Goal: Task Accomplishment & Management: Complete application form

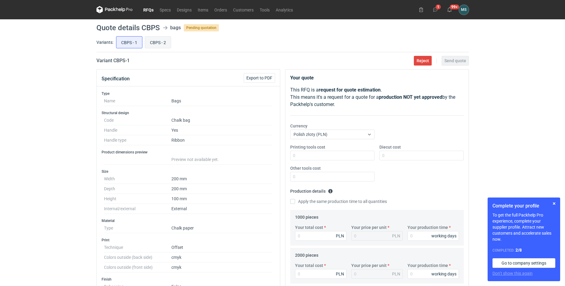
click at [149, 42] on input "CBPS - 2" at bounding box center [158, 42] width 26 height 11
radio input "true"
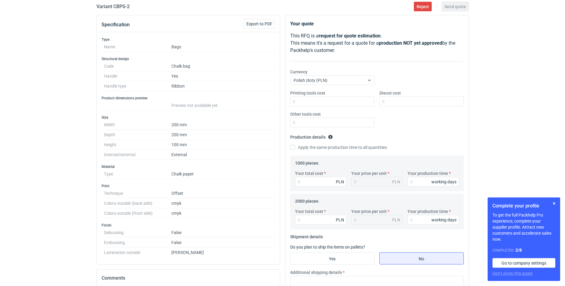
scroll to position [31, 0]
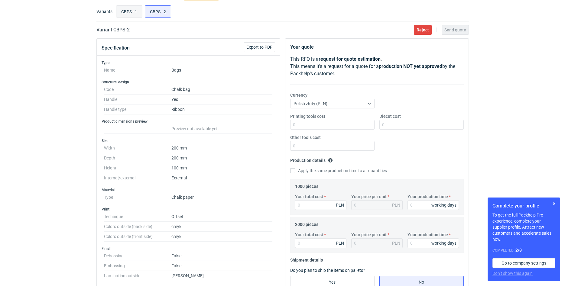
click at [130, 14] on input "CBPS - 1" at bounding box center [129, 11] width 26 height 11
radio input "true"
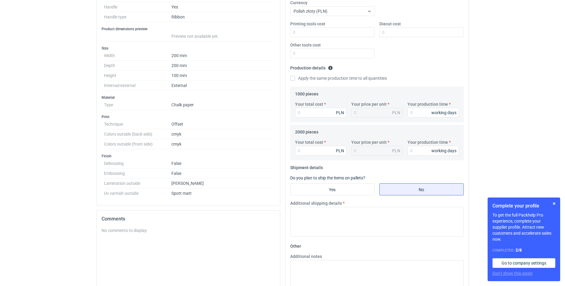
scroll to position [31, 0]
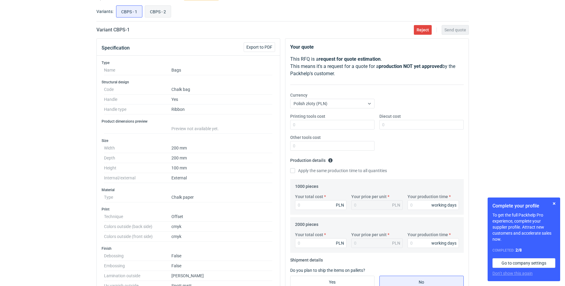
click at [151, 12] on input "CBPS - 2" at bounding box center [158, 11] width 26 height 11
radio input "true"
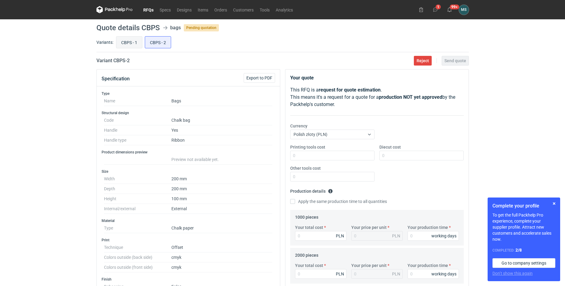
click at [128, 41] on input "CBPS - 1" at bounding box center [129, 42] width 26 height 11
radio input "true"
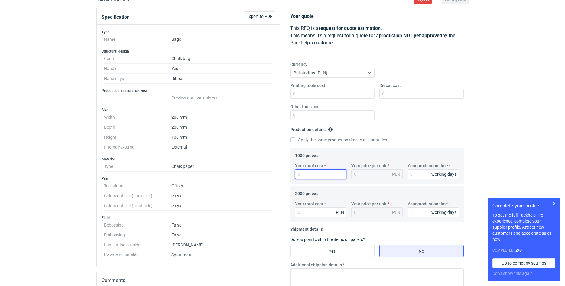
click at [304, 172] on input "Your total cost" at bounding box center [320, 174] width 51 height 10
type input "4600"
type input "4.6"
type input "4600"
click at [418, 177] on input "Your production time" at bounding box center [432, 174] width 51 height 10
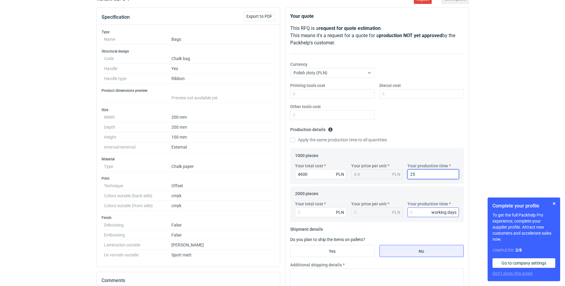
type input "25"
click at [417, 216] on input "Your production time" at bounding box center [432, 212] width 51 height 10
type input "25"
click at [311, 214] on input "Your total cost" at bounding box center [320, 212] width 51 height 10
drag, startPoint x: 315, startPoint y: 177, endPoint x: 277, endPoint y: 178, distance: 38.1
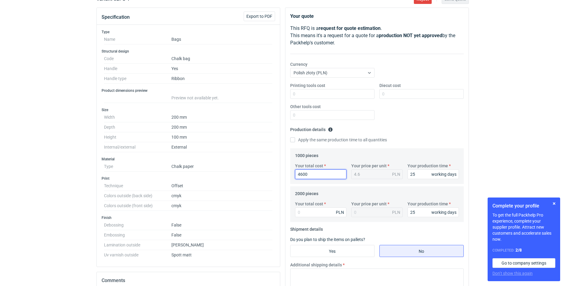
click at [295, 178] on input "4600" at bounding box center [320, 174] width 51 height 10
type input "4700"
type input "4.7"
drag, startPoint x: 315, startPoint y: 173, endPoint x: 287, endPoint y: 176, distance: 28.3
click at [295, 176] on input "4700" at bounding box center [320, 174] width 51 height 10
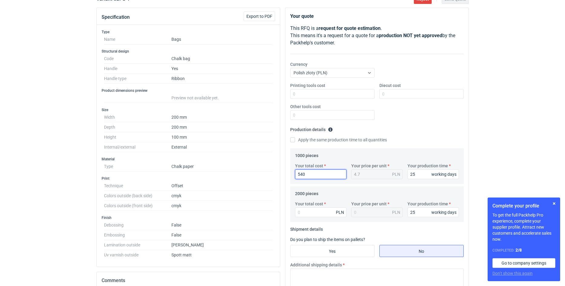
type input "5400"
type input "5.4"
type input "5400"
click at [312, 216] on input "Your total cost" at bounding box center [320, 212] width 51 height 10
type input "10700"
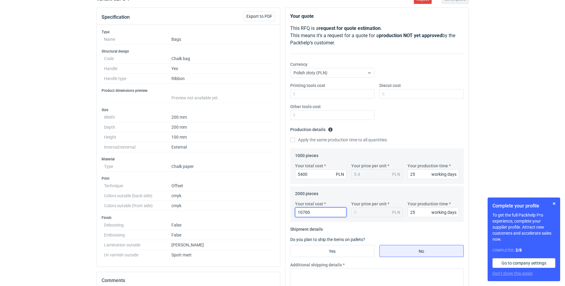
type input "5.35"
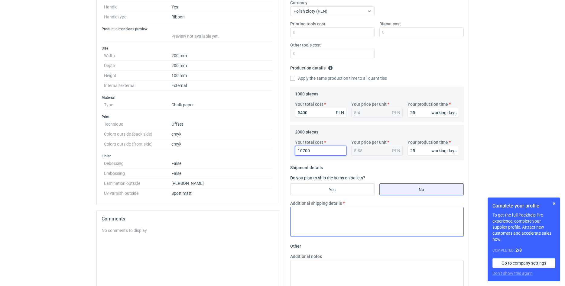
type input "10700"
click at [337, 228] on textarea "Additional shipping details" at bounding box center [376, 222] width 173 height 30
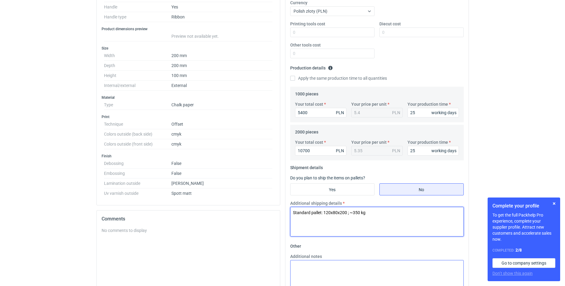
scroll to position [192, 0]
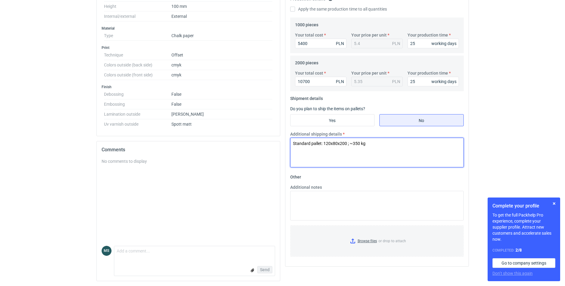
type textarea "Standard pallet: 120x80x200 ; ~350 kg"
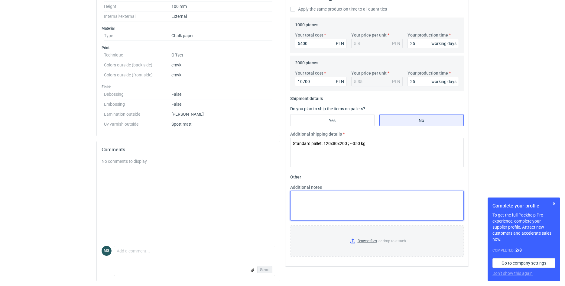
click at [321, 208] on textarea "Additional notes" at bounding box center [376, 206] width 173 height 30
paste textarea "T 270 200x200x120 20x20x10 kreda 170 gsm + wzmocnienia góra/dół + laminacja mat…"
drag, startPoint x: 312, startPoint y: 204, endPoint x: 290, endPoint y: 205, distance: 22.4
click at [290, 205] on textarea "T 270 200x200x120 20x20x10 kreda 170 gsm + wzmocnienia góra/dół + laminacja mat…" at bounding box center [376, 206] width 173 height 30
click at [384, 203] on textarea "T 270 200x200x120 kreda 170 gsm + wzmocnienia góra/dół + laminacja mat + wstążk…" at bounding box center [376, 206] width 173 height 30
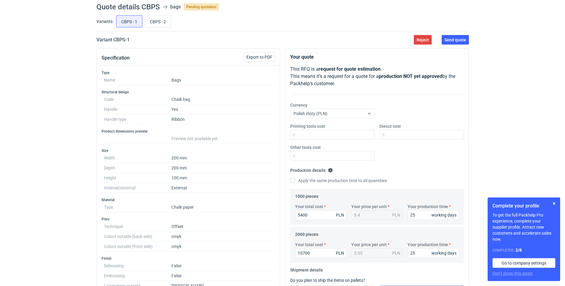
scroll to position [31, 0]
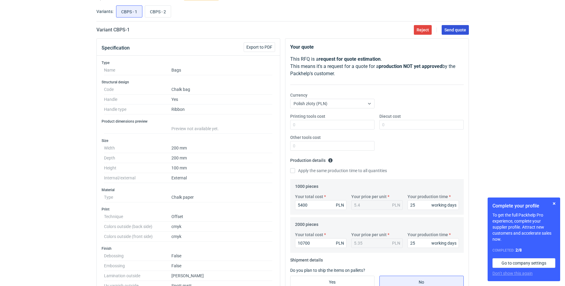
type textarea "T 270 200x200x120 kreda 170 gsm + wzmocnienia góra/dół + laminacja mat + wstążk…"
click at [451, 32] on span "Send quote" at bounding box center [455, 30] width 22 height 4
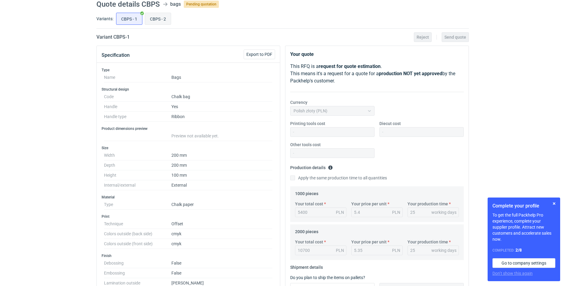
scroll to position [0, 0]
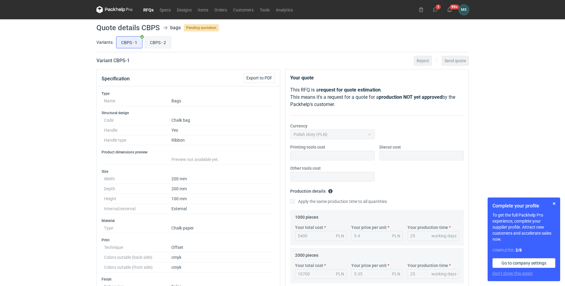
click at [162, 41] on input "CBPS - 2" at bounding box center [158, 42] width 26 height 11
radio input "true"
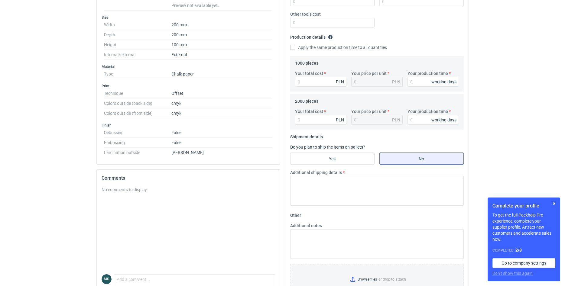
scroll to position [182, 0]
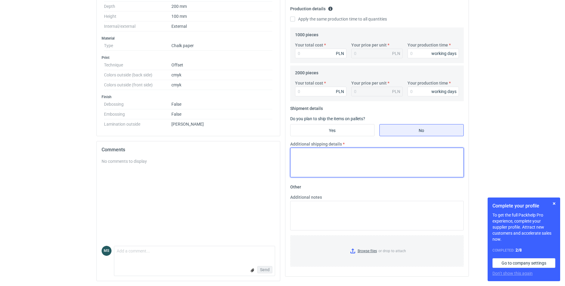
drag, startPoint x: 307, startPoint y: 146, endPoint x: 307, endPoint y: 160, distance: 13.9
click at [307, 160] on textarea "Additional shipping details" at bounding box center [376, 163] width 173 height 30
paste textarea "Standard pallet: 120x80x200 ; ~350 kg"
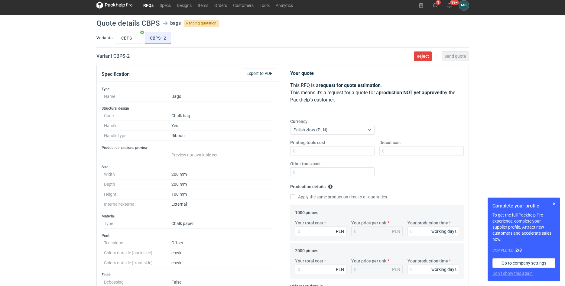
scroll to position [0, 0]
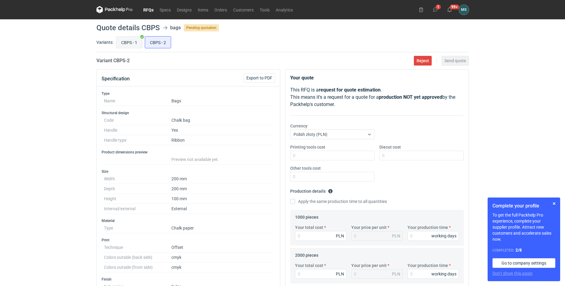
type textarea "Standard pallet: 120x80x200 ; ~350 kg"
click at [125, 40] on input "CBPS - 1" at bounding box center [129, 42] width 26 height 11
radio input "true"
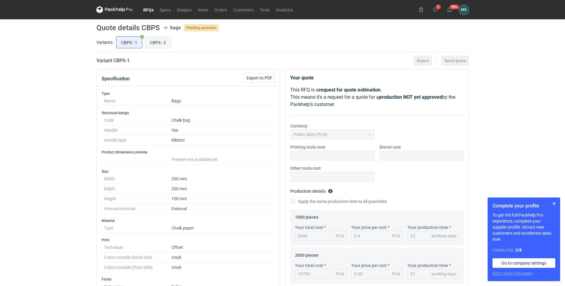
click at [159, 43] on input "CBPS - 2" at bounding box center [158, 42] width 26 height 11
radio input "true"
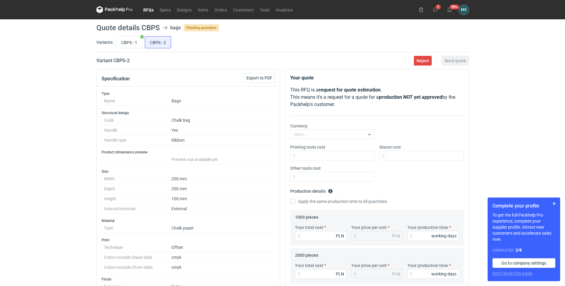
scroll to position [123, 0]
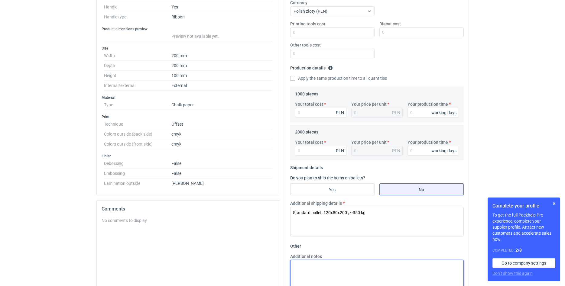
click at [313, 265] on textarea "Additional notes" at bounding box center [376, 275] width 173 height 30
paste textarea "T 270 200x200x120 kreda 170 gsm + wzmocnienia góra/dół + laminacja mat + wstążk…"
type textarea "T 270 200x200x120 kreda 170 gsm + wzmocnienia góra/dół + laminacja mat + wstążk…"
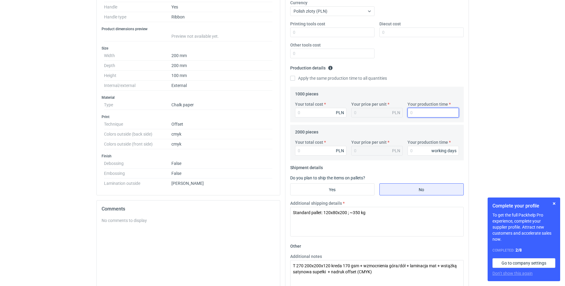
click at [416, 111] on input "Your production time" at bounding box center [432, 113] width 51 height 10
type input "25"
click at [413, 150] on input "Your production time" at bounding box center [432, 151] width 51 height 10
type input "25"
click at [306, 111] on input "Your total cost" at bounding box center [320, 113] width 51 height 10
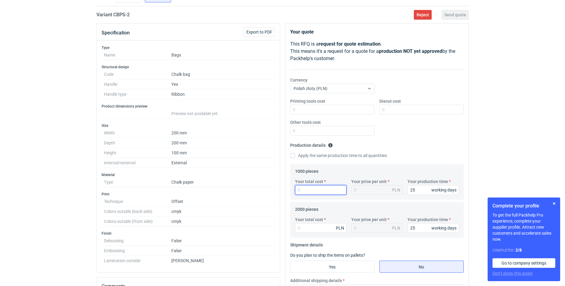
scroll to position [0, 0]
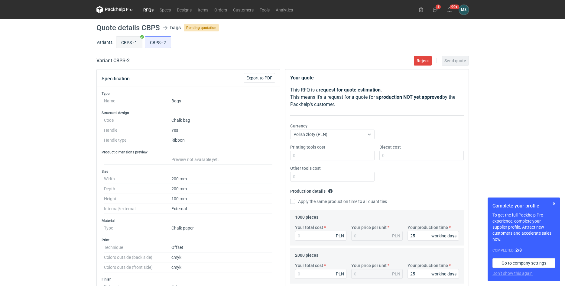
click at [128, 43] on input "CBPS - 1" at bounding box center [129, 42] width 26 height 11
radio input "true"
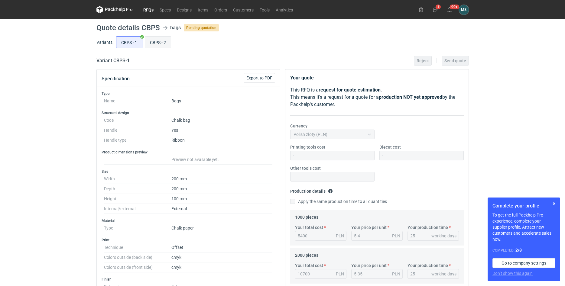
click at [156, 45] on input "CBPS - 2" at bounding box center [158, 42] width 26 height 11
radio input "true"
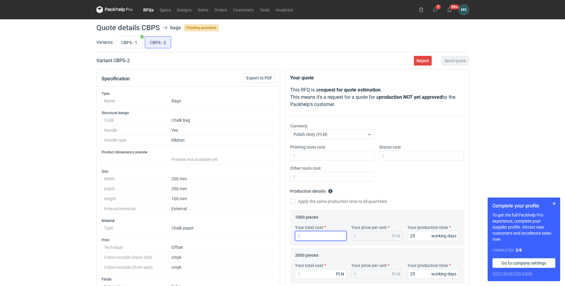
click at [307, 235] on input "Your total cost" at bounding box center [320, 236] width 51 height 10
type input "4700"
type input "4.7"
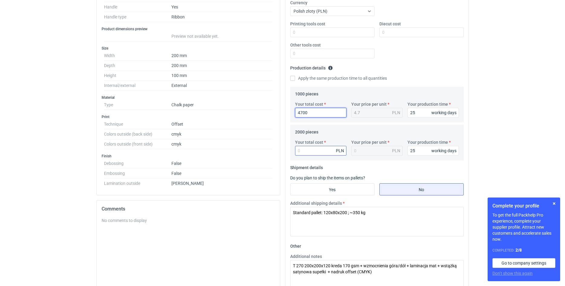
type input "4700"
click at [307, 149] on input "Your total cost" at bounding box center [320, 151] width 51 height 10
type input "9300"
type input "4.65"
type input "9300"
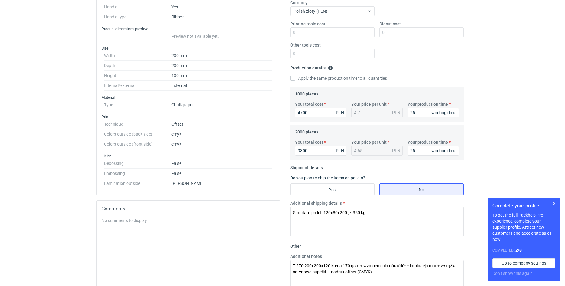
click at [493, 162] on div "RFQs Specs Designs Items Orders Customers Tools Analytics 1 99+ MS [PERSON_NAME…" at bounding box center [282, 20] width 565 height 286
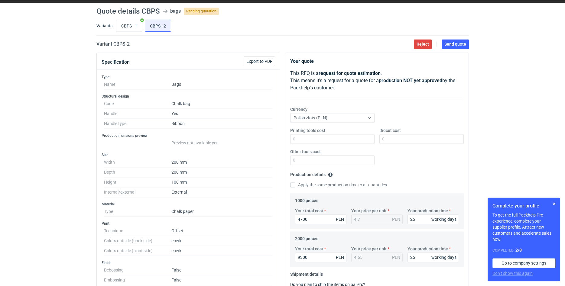
scroll to position [0, 0]
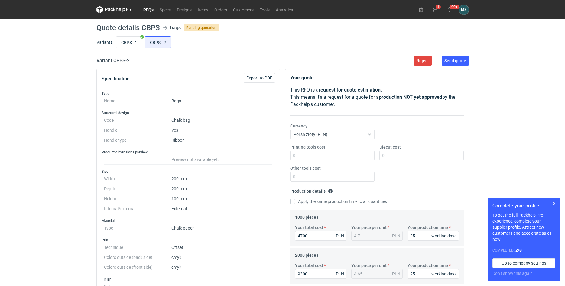
click at [447, 53] on main "Quote details CBPS bags Pending quotation Variants: CBPS - 1 CBPS - 2 Variant C…" at bounding box center [282, 243] width 377 height 449
click at [448, 60] on span "Send quote" at bounding box center [455, 61] width 22 height 4
